Goal: Information Seeking & Learning: Understand process/instructions

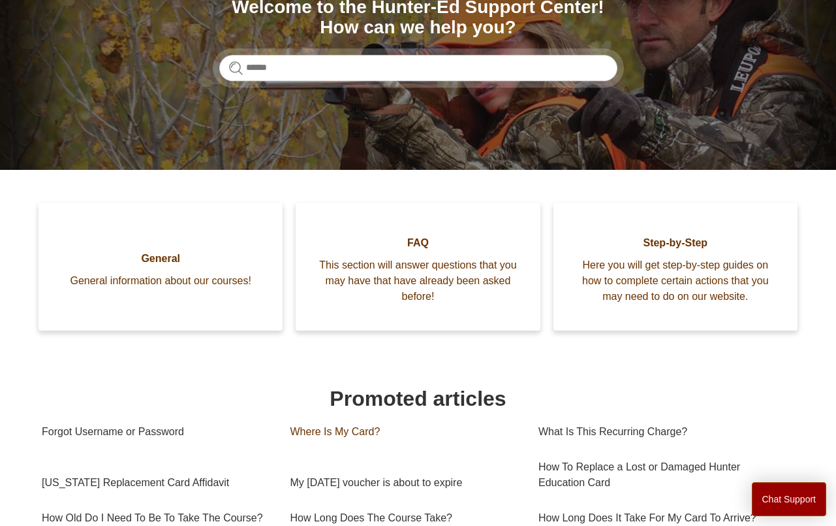
scroll to position [311, 0]
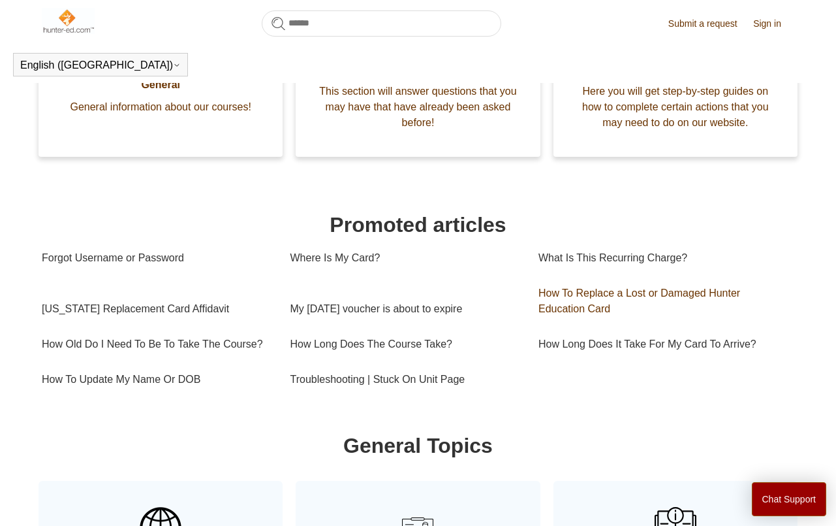
click at [620, 296] on link "How To Replace a Lost or Damaged Hunter Education Card" at bounding box center [663, 301] width 248 height 51
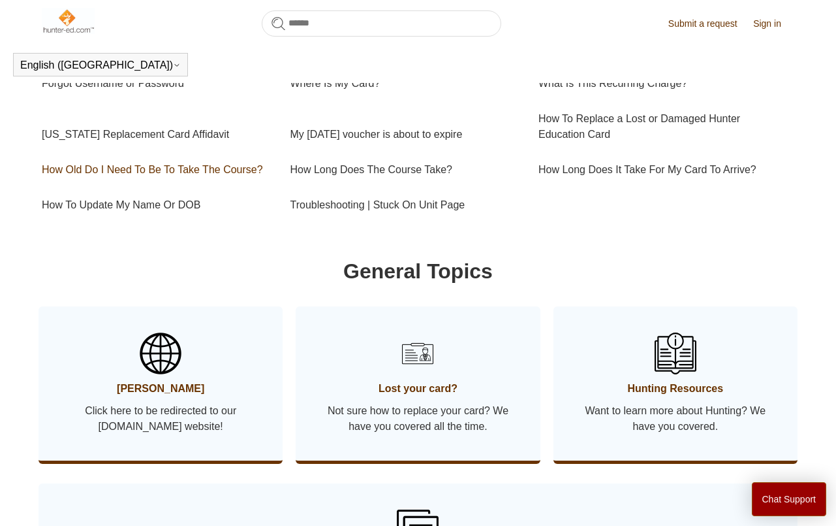
scroll to position [573, 0]
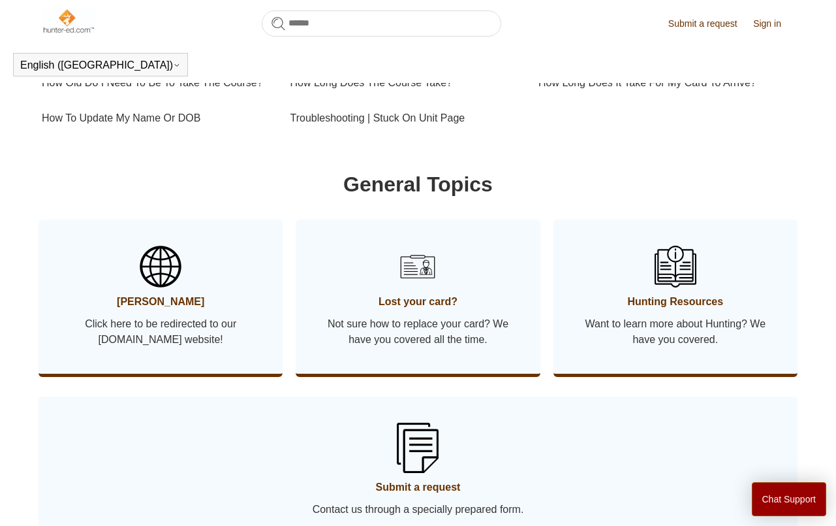
click at [434, 337] on span "Not sure how to replace your card? We have you covered all the time." at bounding box center [417, 331] width 205 height 31
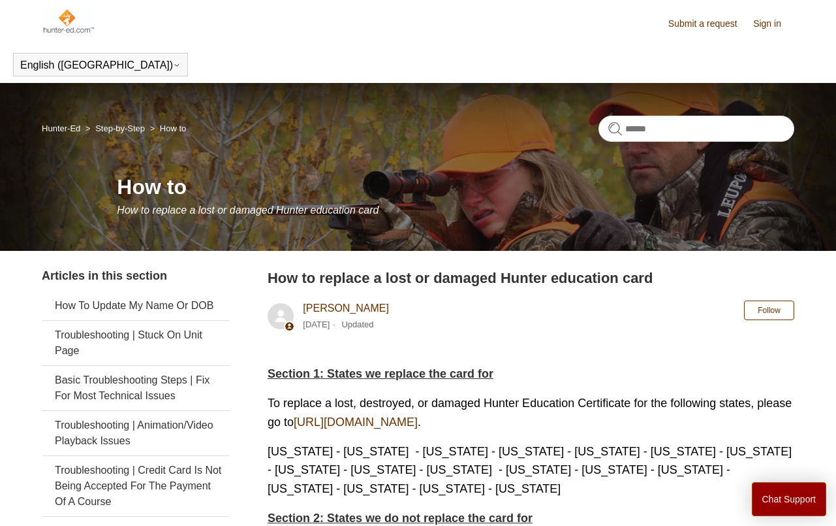
scroll to position [87, 0]
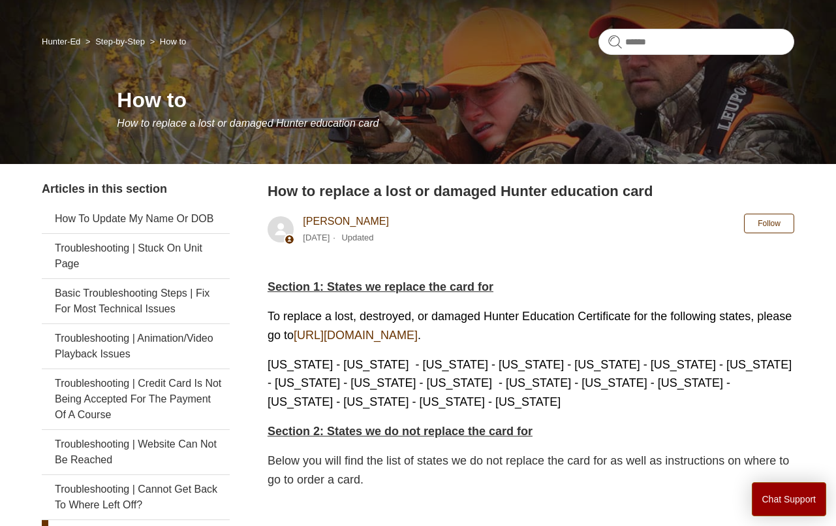
click at [383, 338] on link "https://ilostmycard.com/" at bounding box center [356, 334] width 124 height 13
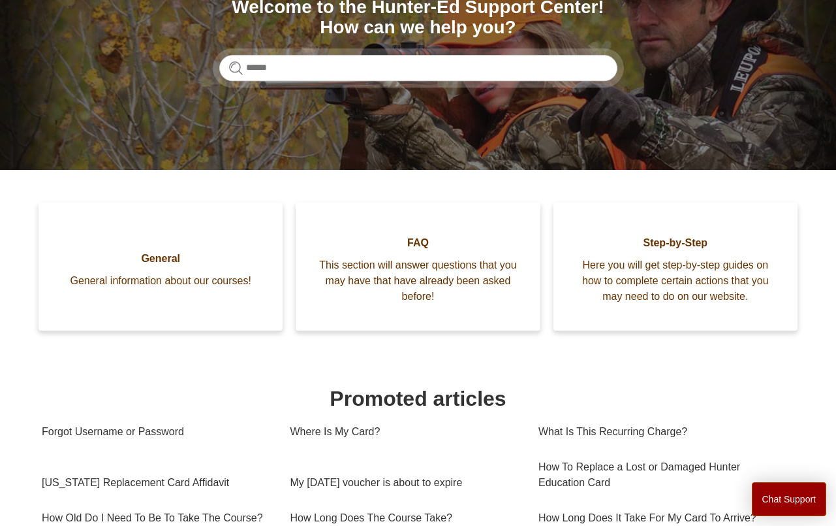
scroll to position [311, 0]
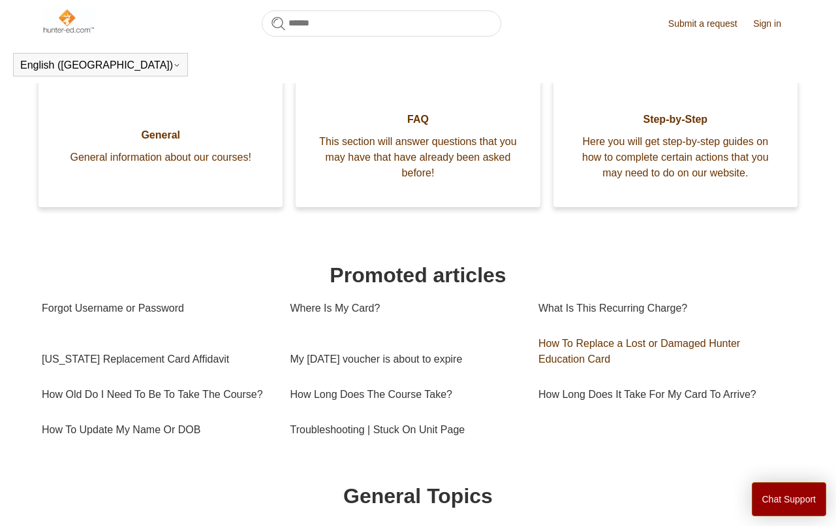
click at [582, 377] on link "How To Replace a Lost or Damaged Hunter Education Card" at bounding box center [663, 351] width 248 height 51
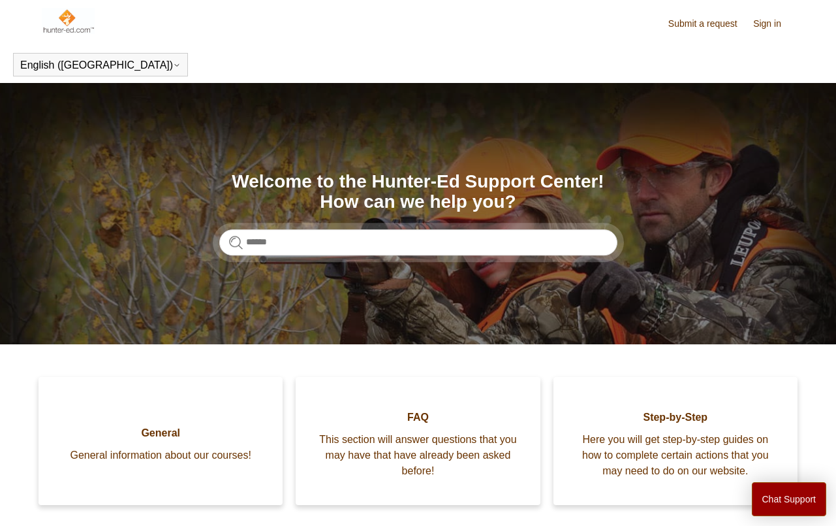
click at [773, 25] on link "Sign in" at bounding box center [774, 24] width 41 height 14
